Goal: Navigation & Orientation: Find specific page/section

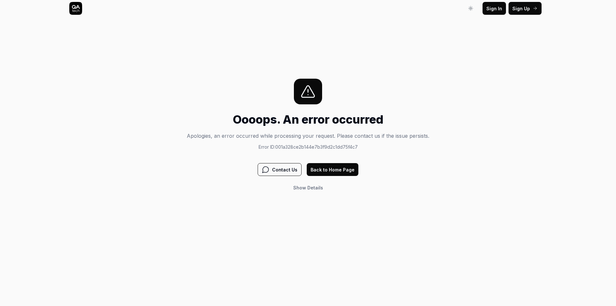
click at [346, 172] on button "Back to Home Page" at bounding box center [333, 169] width 52 height 13
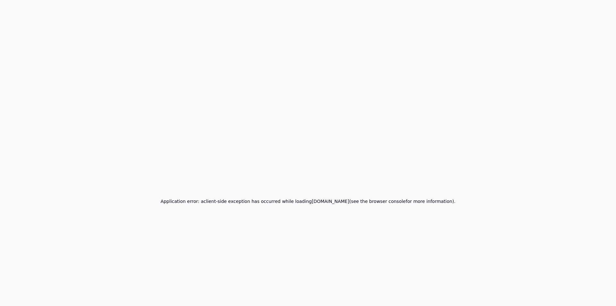
click at [238, 197] on h2 "Application error: a client -side exception has occurred while loading app.qa.t…" at bounding box center [307, 201] width 295 height 9
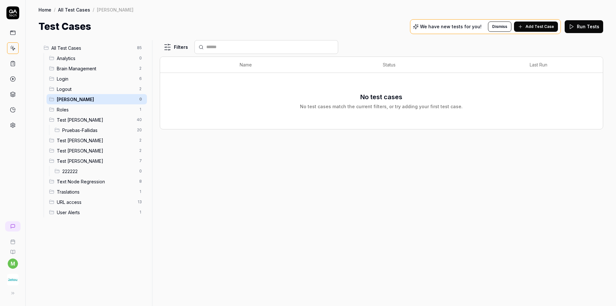
click at [116, 130] on span "Pruebas-Fallidas" at bounding box center [97, 130] width 71 height 7
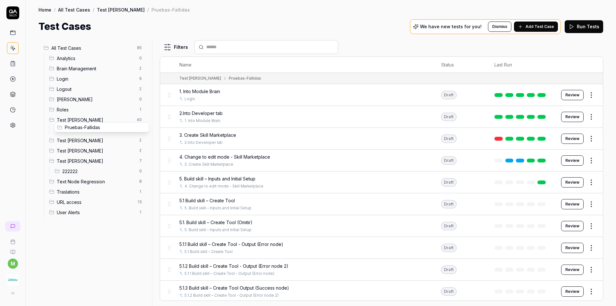
drag, startPoint x: 57, startPoint y: 130, endPoint x: 60, endPoint y: 127, distance: 4.1
click at [60, 127] on body "m Home / All Test Cases / Test [PERSON_NAME] / Pruebas-Fallidas Home / All Test…" at bounding box center [308, 177] width 616 height 354
click at [106, 258] on div "All Test Cases 85 Analytics 0 Brain Management 2 Login 6 Logout 2 María Test 0 …" at bounding box center [94, 169] width 111 height 258
